Goal: Information Seeking & Learning: Learn about a topic

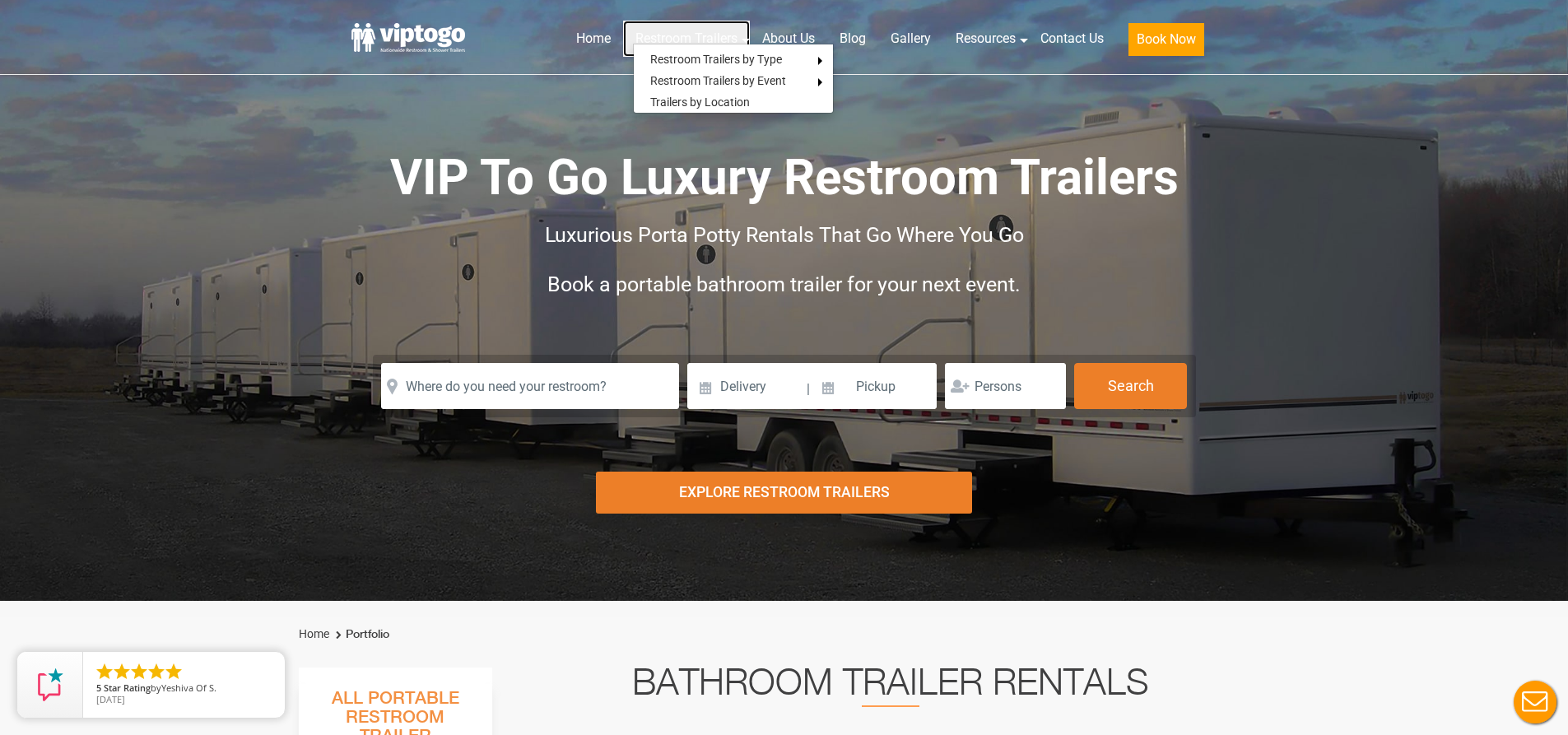
click at [705, 43] on link "Restroom Trailers" at bounding box center [686, 39] width 126 height 36
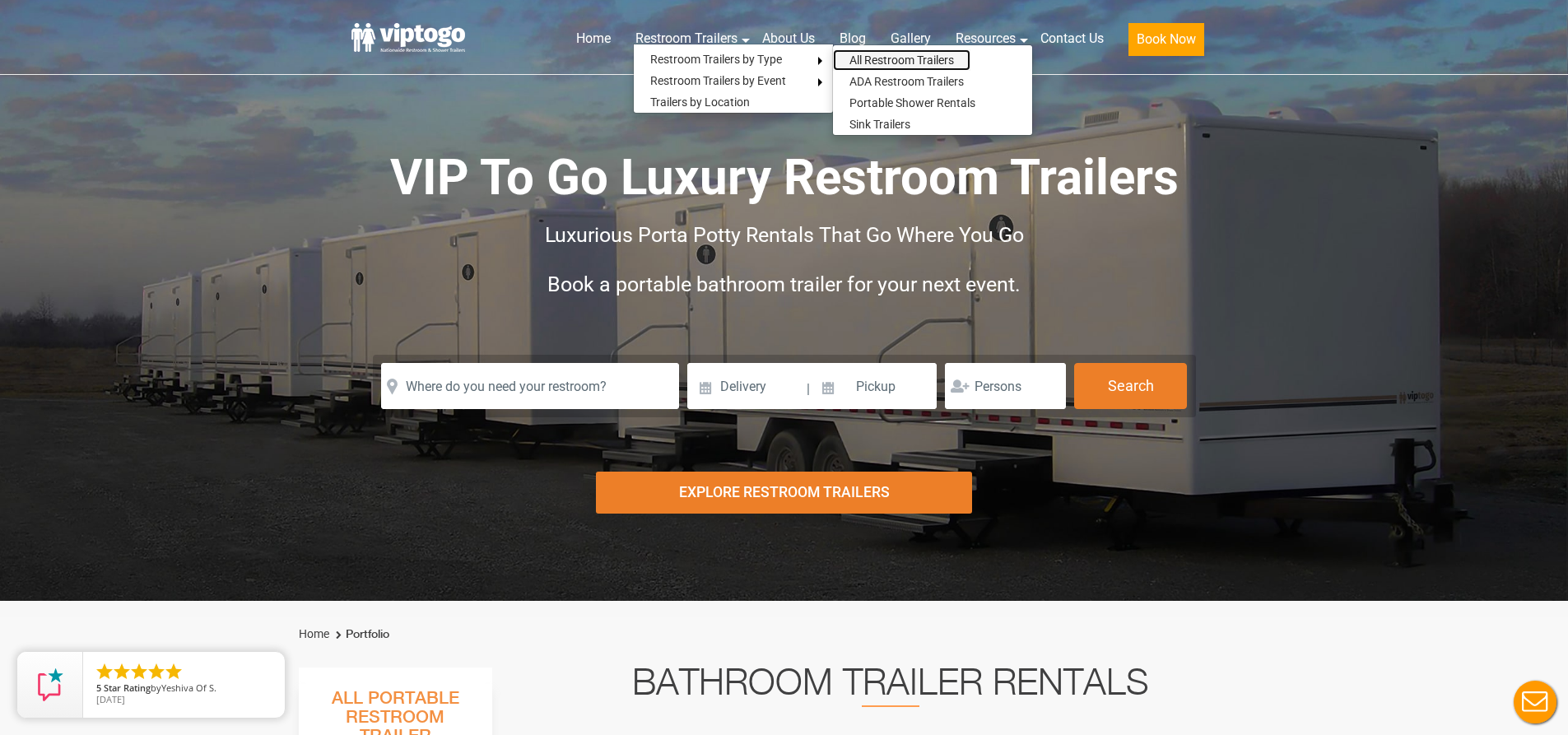
click at [861, 58] on link "All Restroom Trailers" at bounding box center [901, 60] width 137 height 22
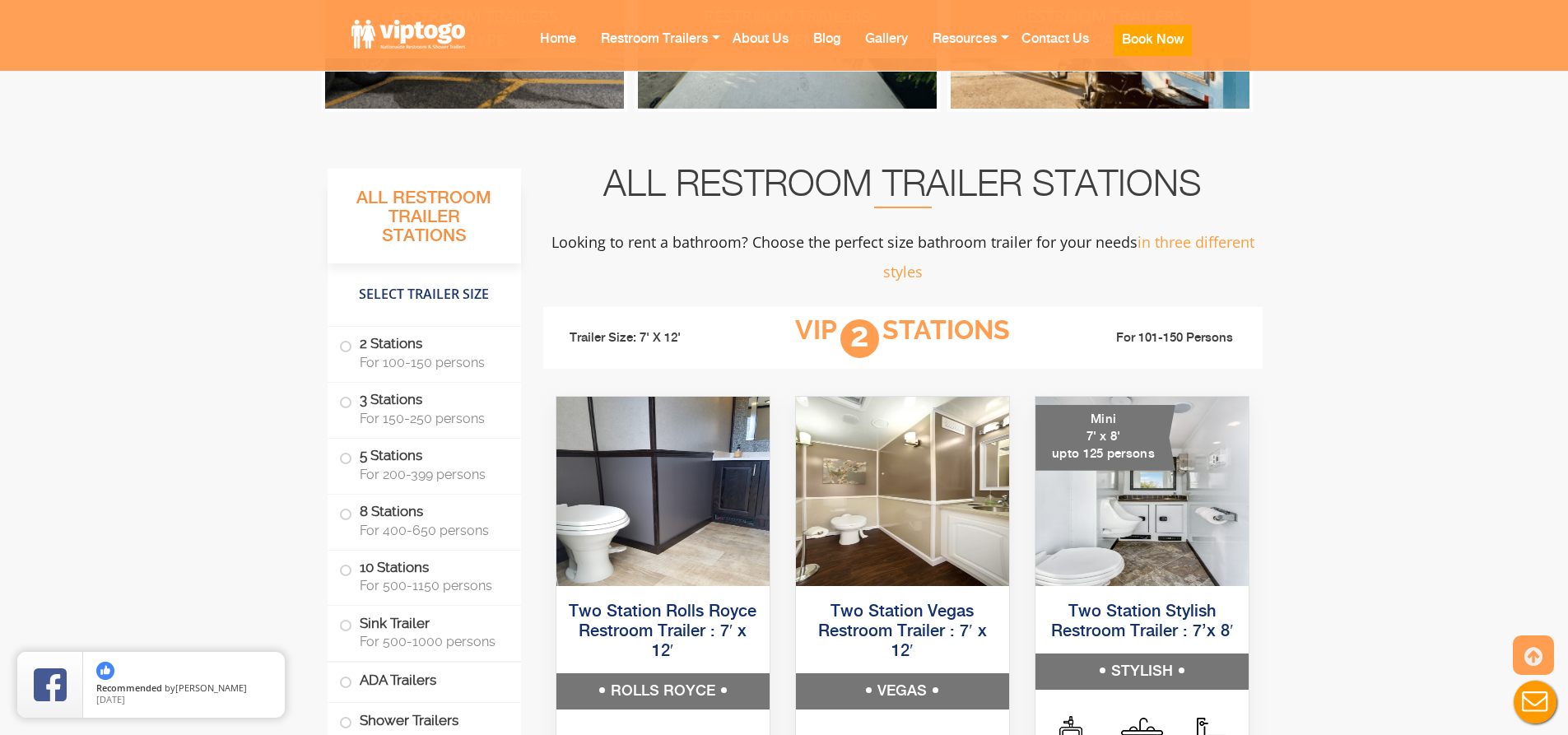
scroll to position [905, 0]
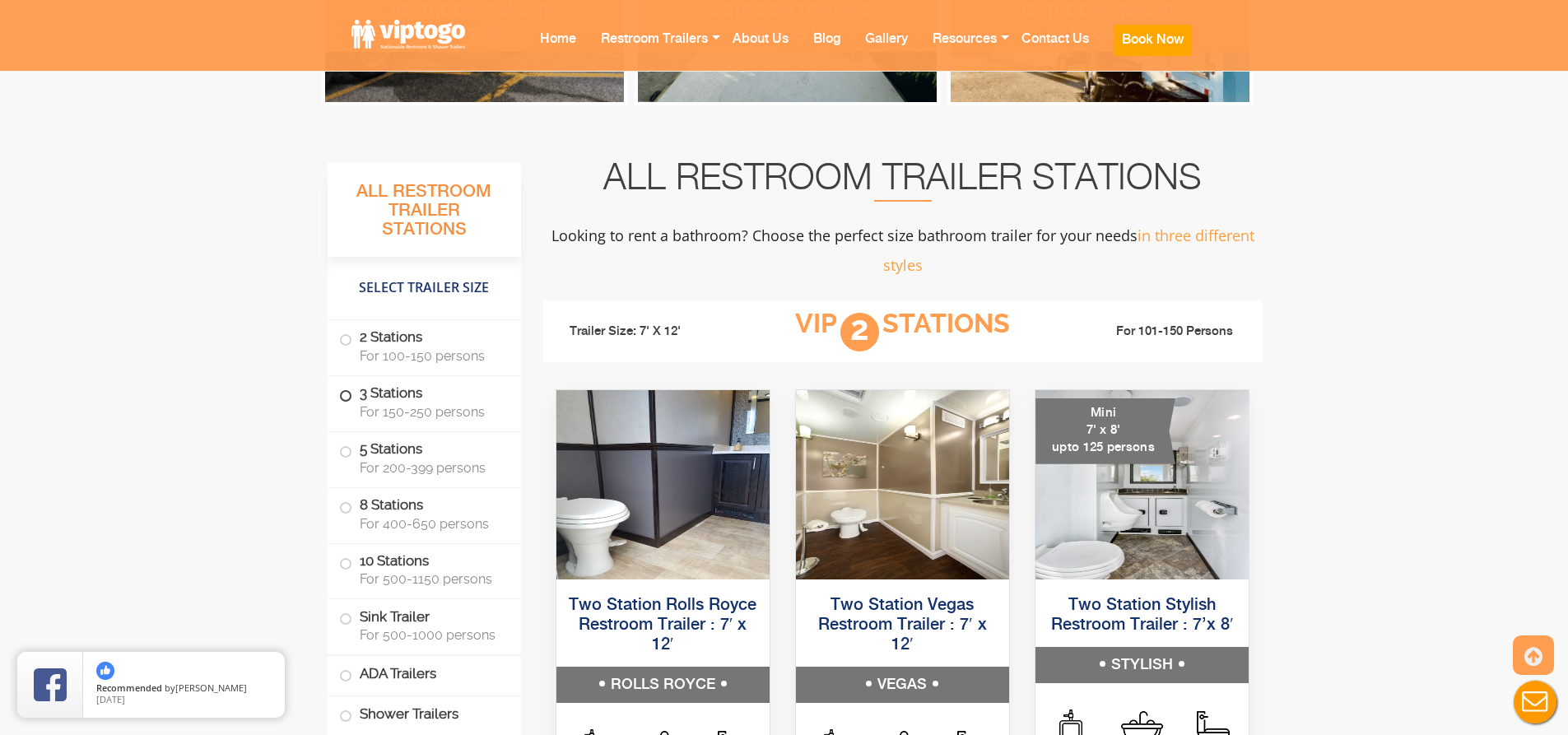
click at [343, 393] on span at bounding box center [345, 396] width 6 height 6
click at [342, 394] on span at bounding box center [345, 396] width 6 height 6
click at [349, 397] on span at bounding box center [345, 396] width 6 height 6
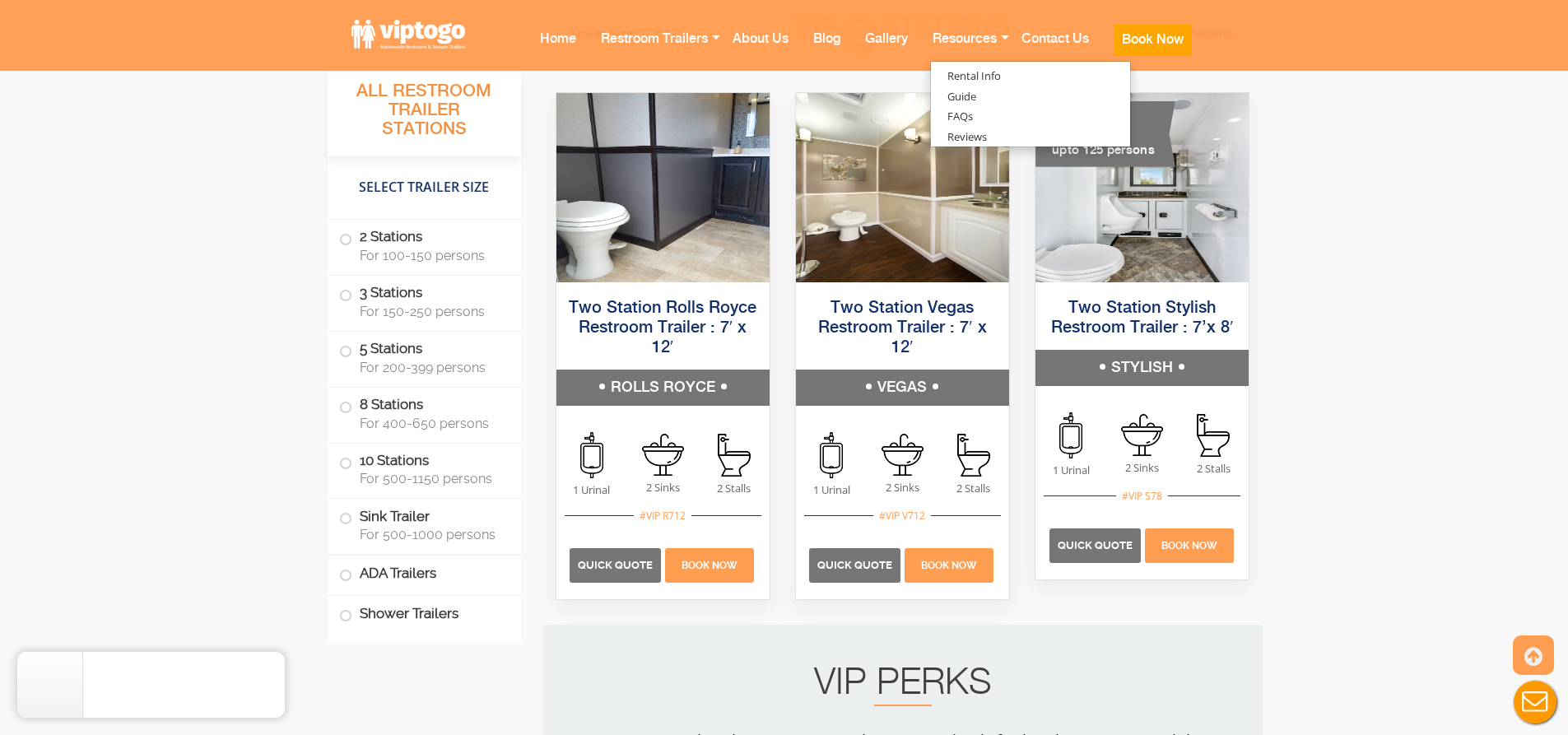
scroll to position [1234, 0]
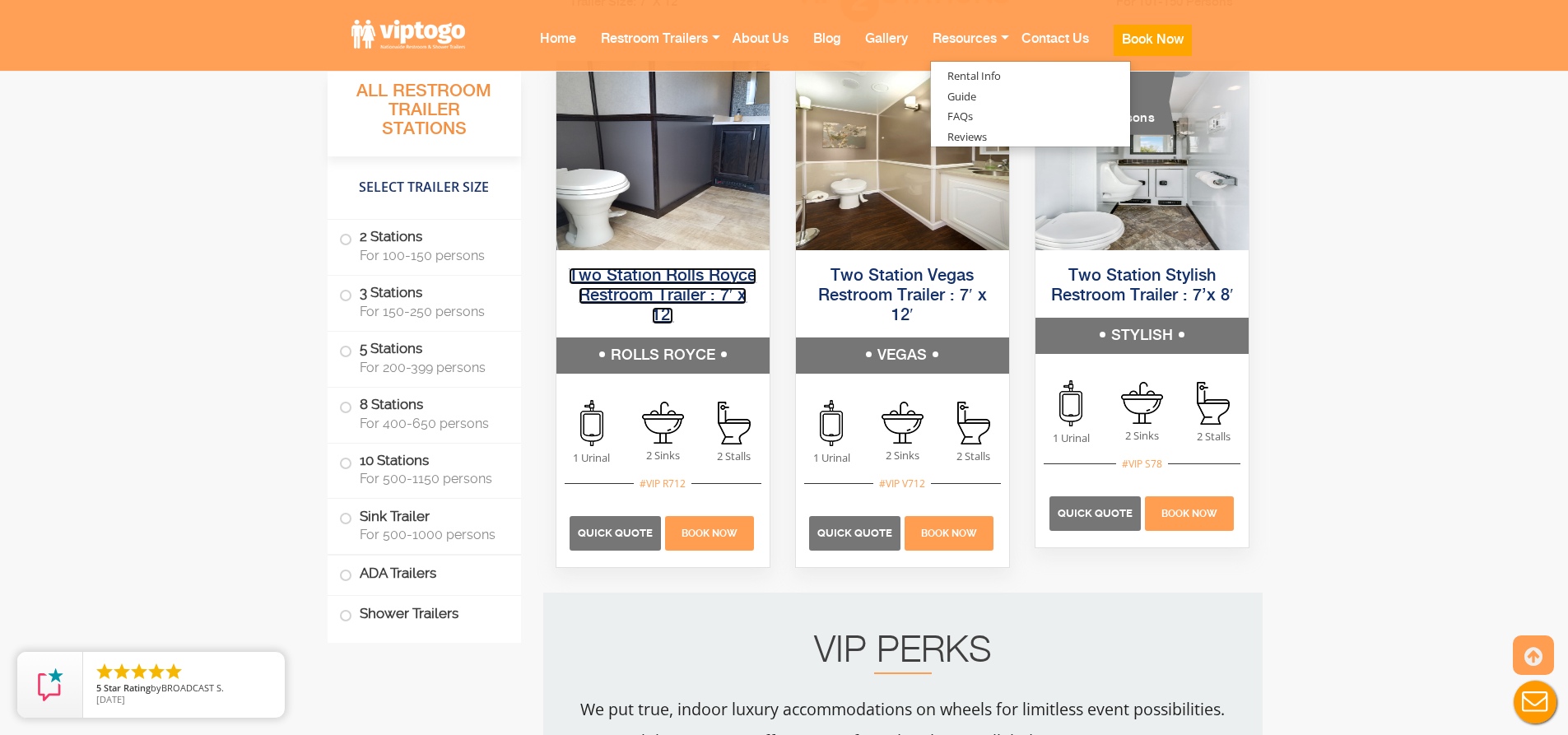
click at [668, 303] on link "Two Station Rolls Royce Restroom Trailer : 7′ x 12′" at bounding box center [662, 296] width 187 height 56
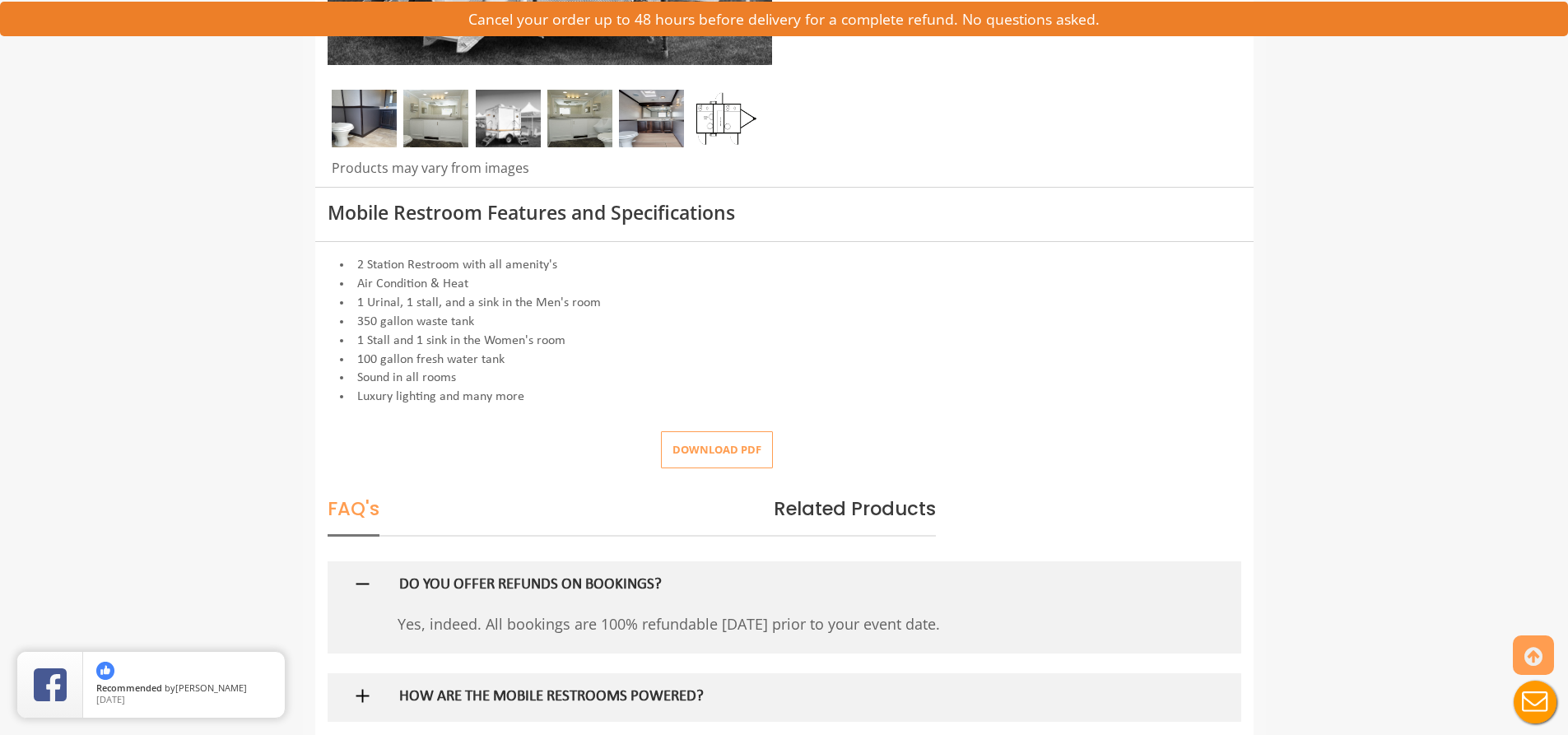
scroll to position [411, 0]
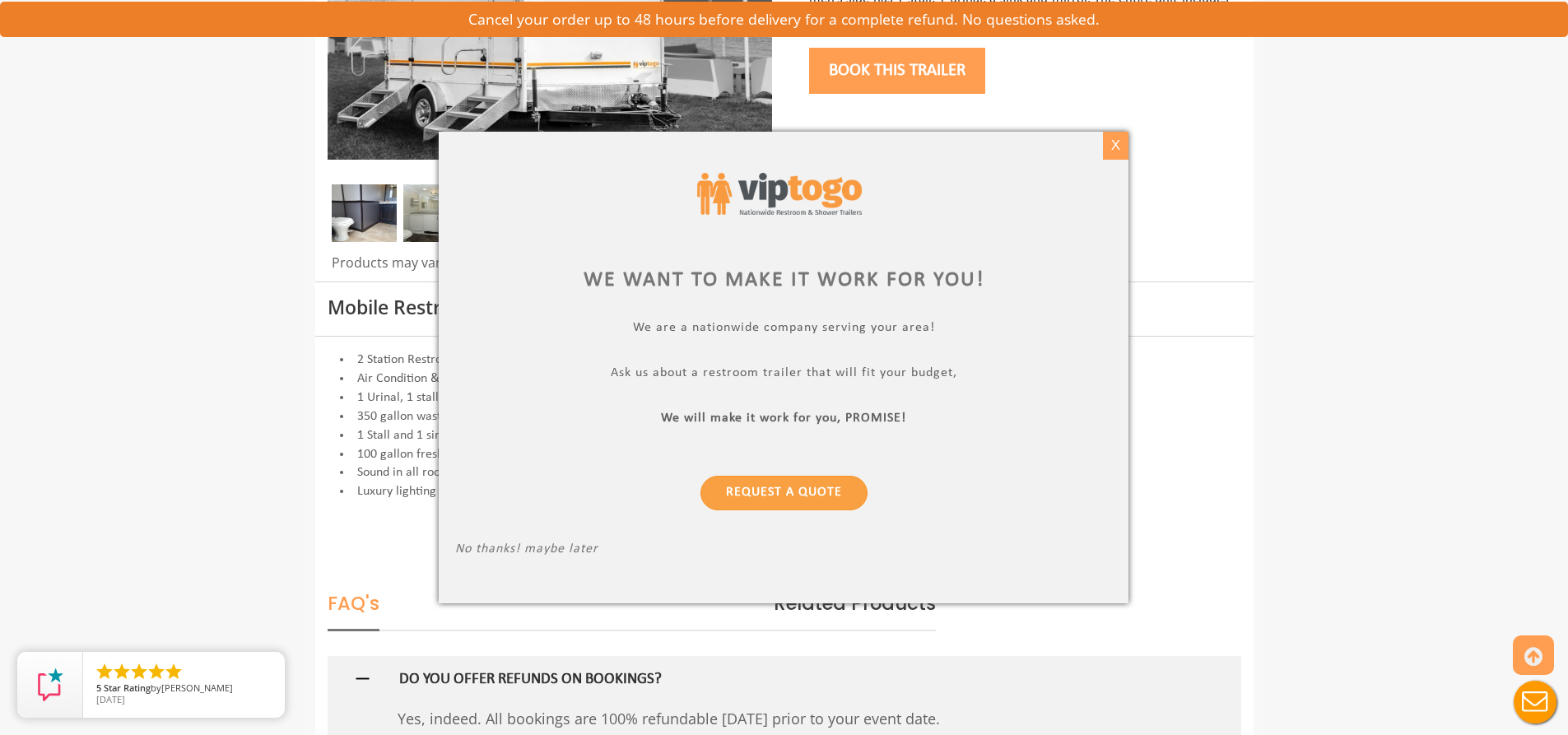
click at [1107, 142] on div "X" at bounding box center [1116, 146] width 25 height 28
